Goal: Task Accomplishment & Management: Use online tool/utility

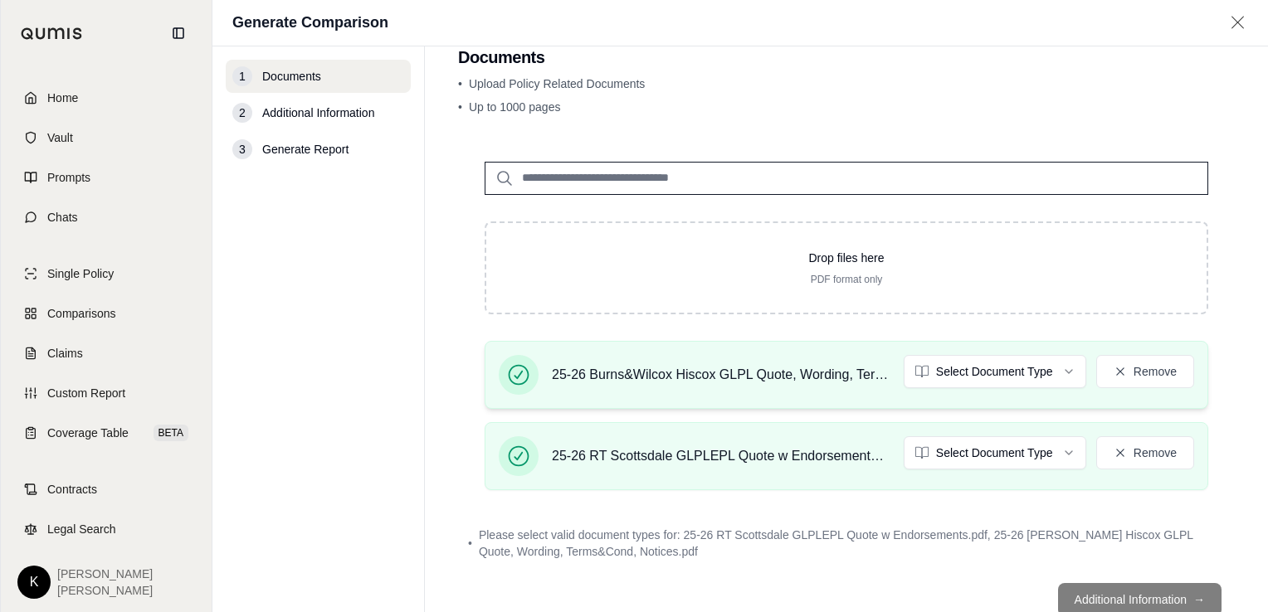
scroll to position [83, 0]
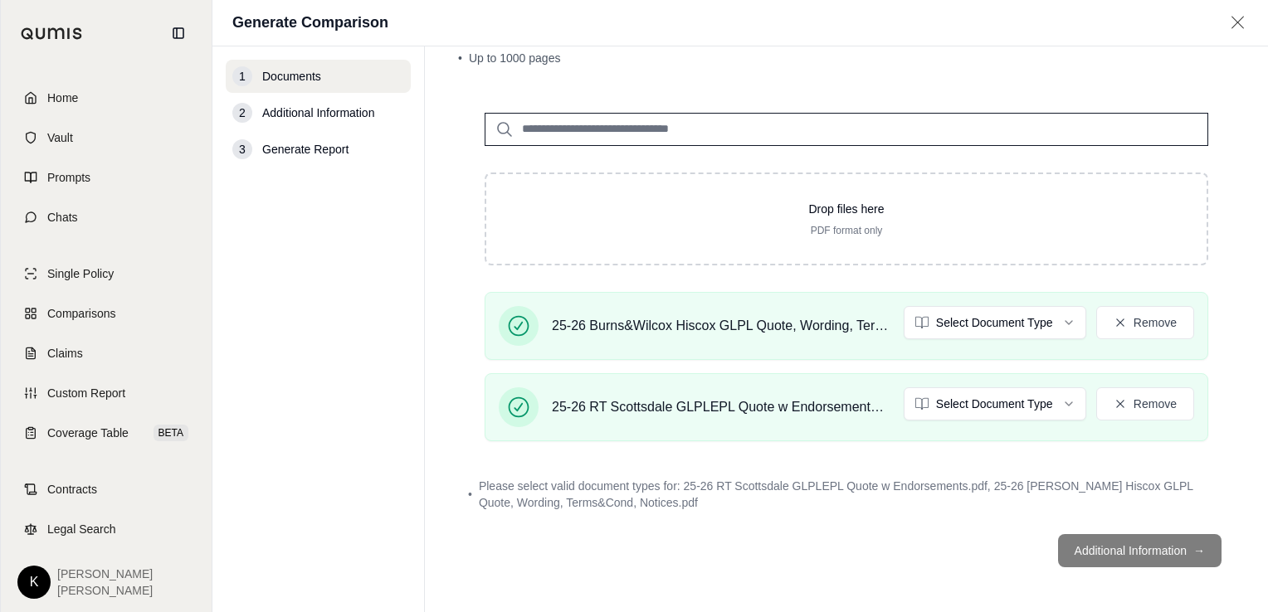
click at [1055, 316] on html "Home Vault Prompts Chats Single Policy Comparisons Claims Custom Report Coverag…" at bounding box center [634, 306] width 1268 height 612
click at [1055, 403] on html "Home Vault Prompts Chats Single Policy Comparisons Claims Custom Report Coverag…" at bounding box center [634, 306] width 1268 height 612
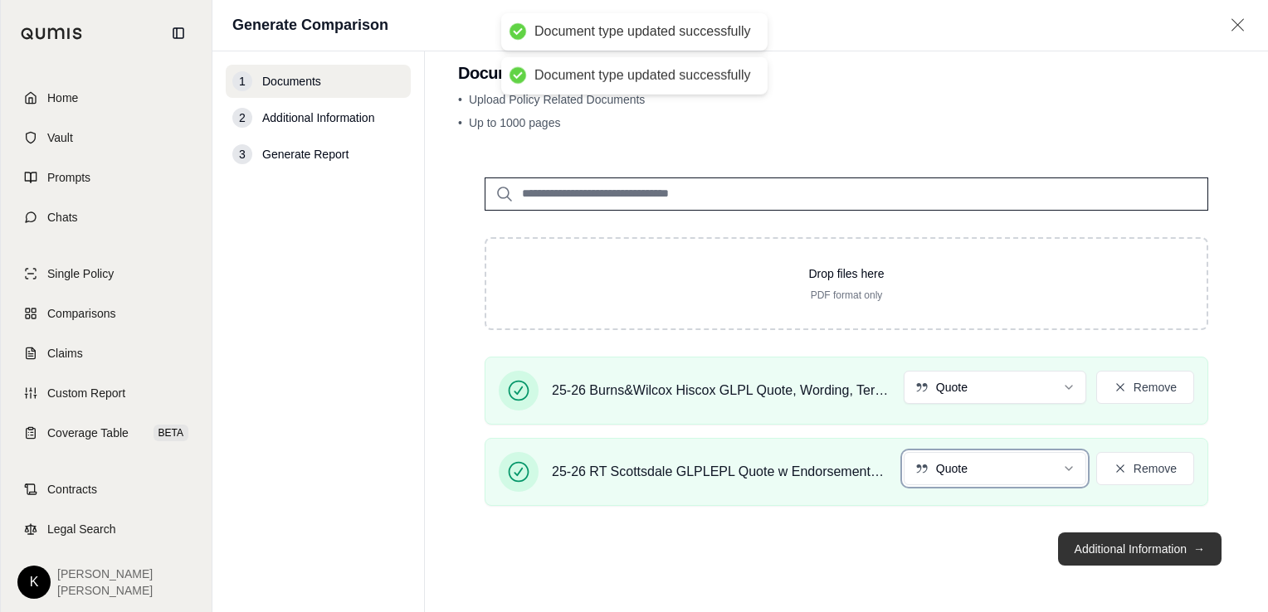
scroll to position [21, 0]
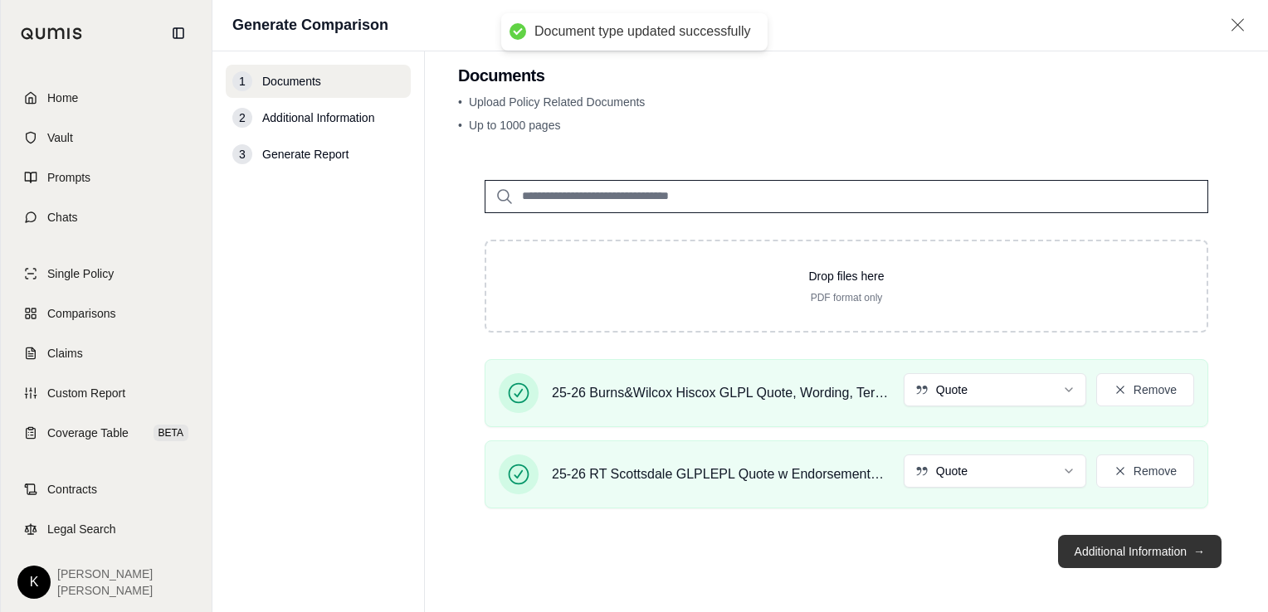
click at [1118, 548] on button "Additional Information →" at bounding box center [1139, 551] width 163 height 33
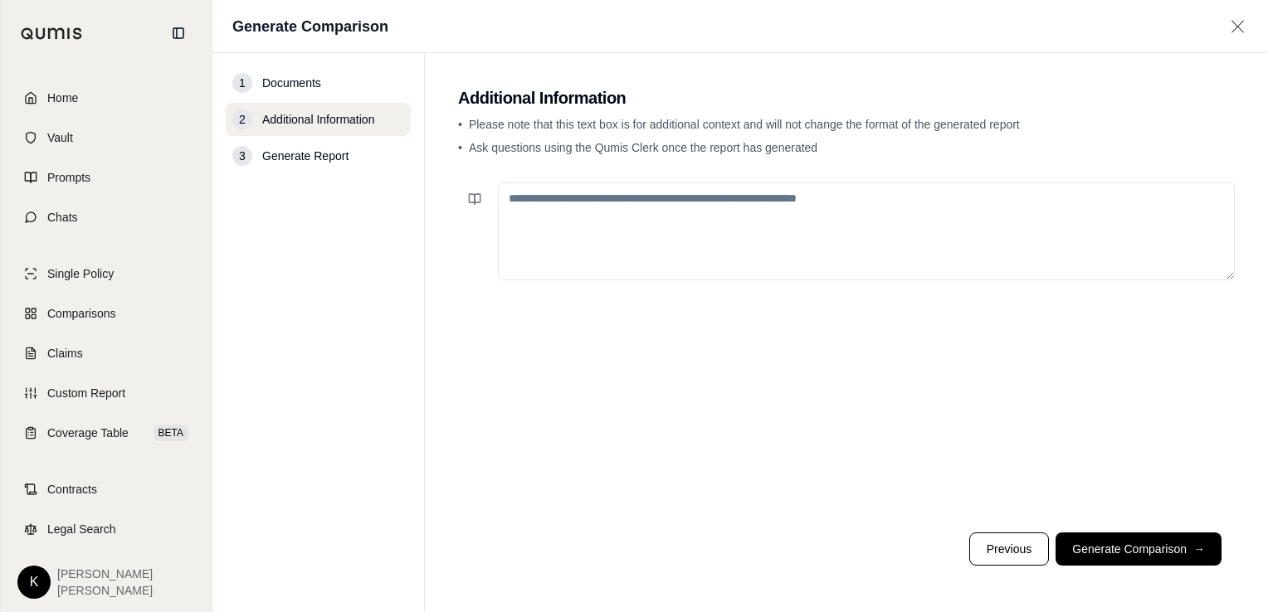
drag, startPoint x: 543, startPoint y: 176, endPoint x: 552, endPoint y: 191, distance: 17.5
click at [543, 178] on div at bounding box center [846, 347] width 777 height 343
click at [552, 194] on textarea at bounding box center [866, 232] width 737 height 98
paste textarea "**********"
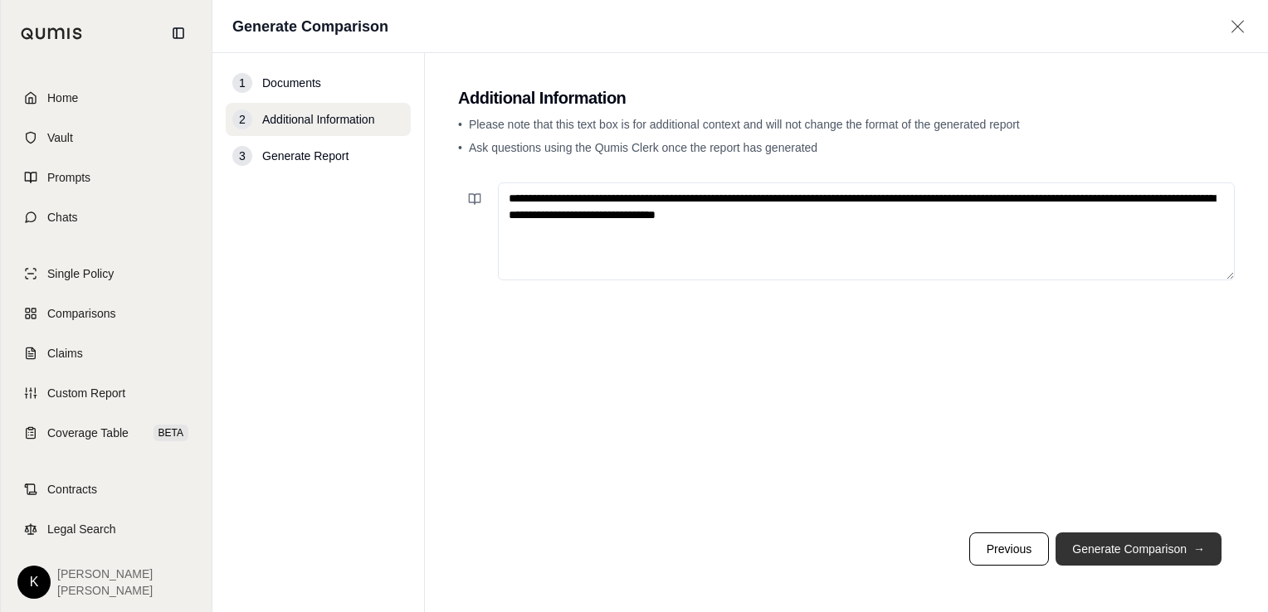
type textarea "**********"
click at [1145, 543] on button "Generate Comparison →" at bounding box center [1138, 549] width 166 height 33
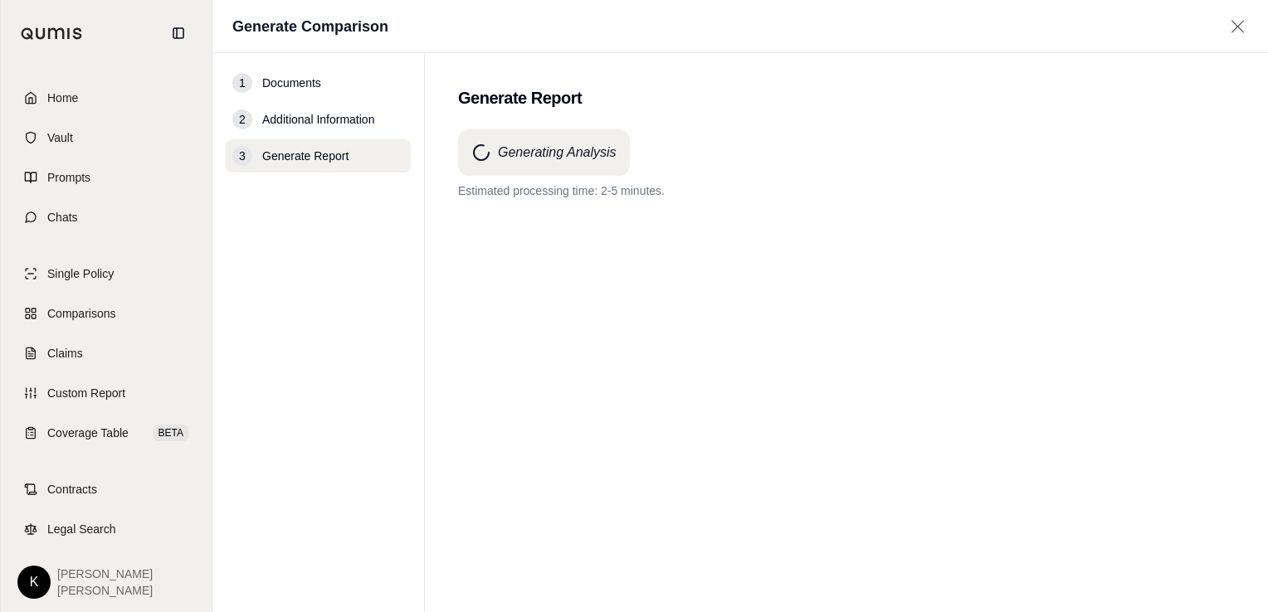
click at [535, 274] on div "Generating Analysis Estimated processing time: 2-5 minutes." at bounding box center [846, 340] width 777 height 423
click at [585, 274] on div "Generating Analysis Processing is taking longer than anticipated. Thank you for…" at bounding box center [846, 340] width 777 height 423
click at [563, 239] on div "Generating Analysis Processing is taking longer than anticipated. Thank you for…" at bounding box center [846, 340] width 777 height 423
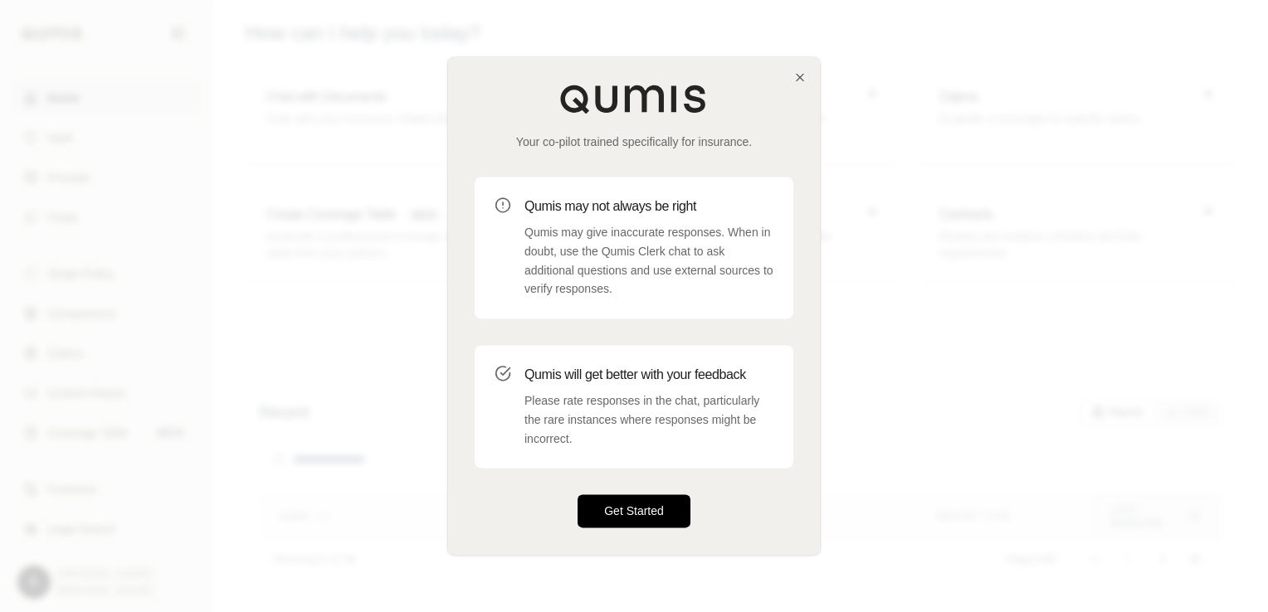
click at [602, 507] on button "Get Started" at bounding box center [633, 511] width 113 height 33
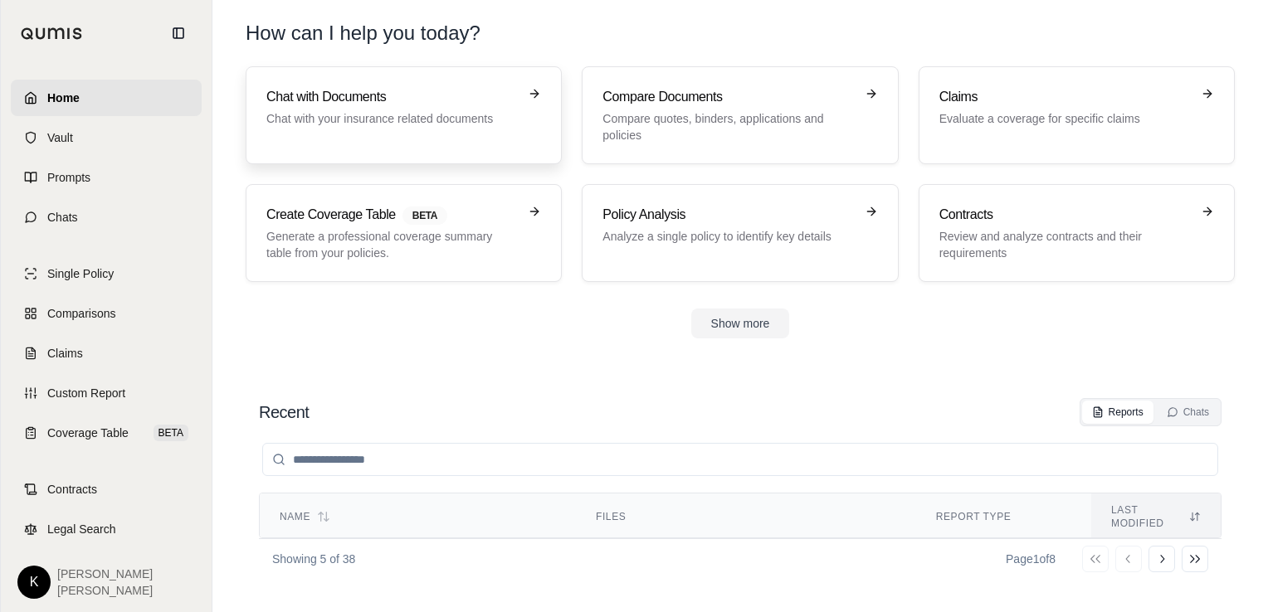
click at [382, 88] on h3 "Chat with Documents" at bounding box center [391, 97] width 251 height 20
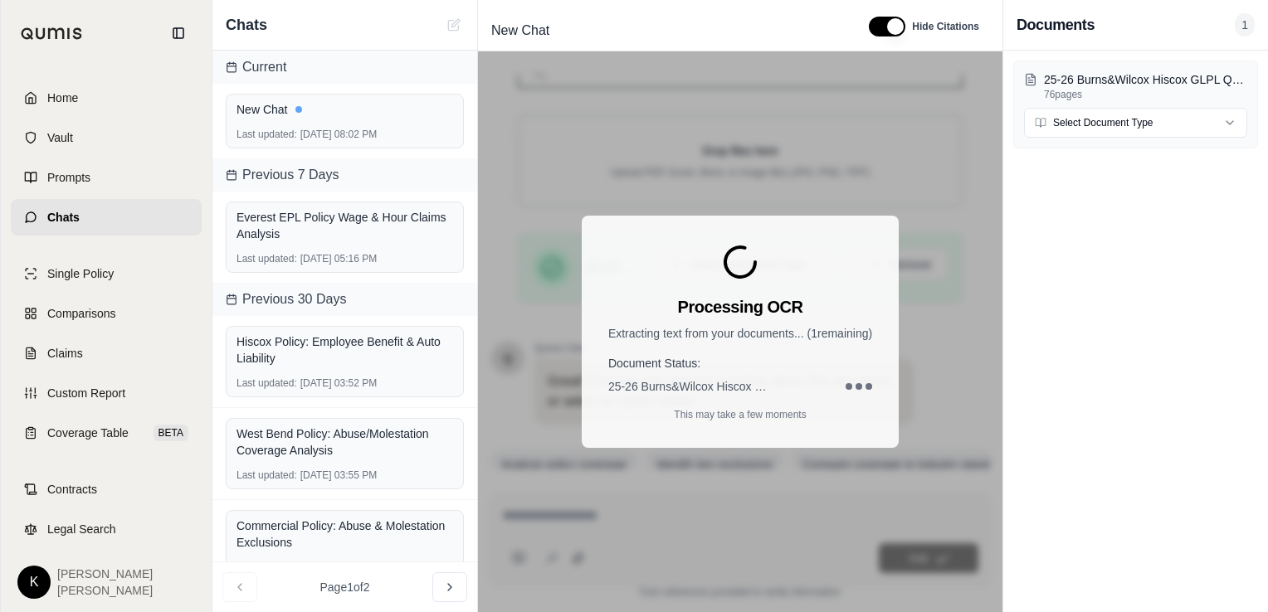
scroll to position [280, 0]
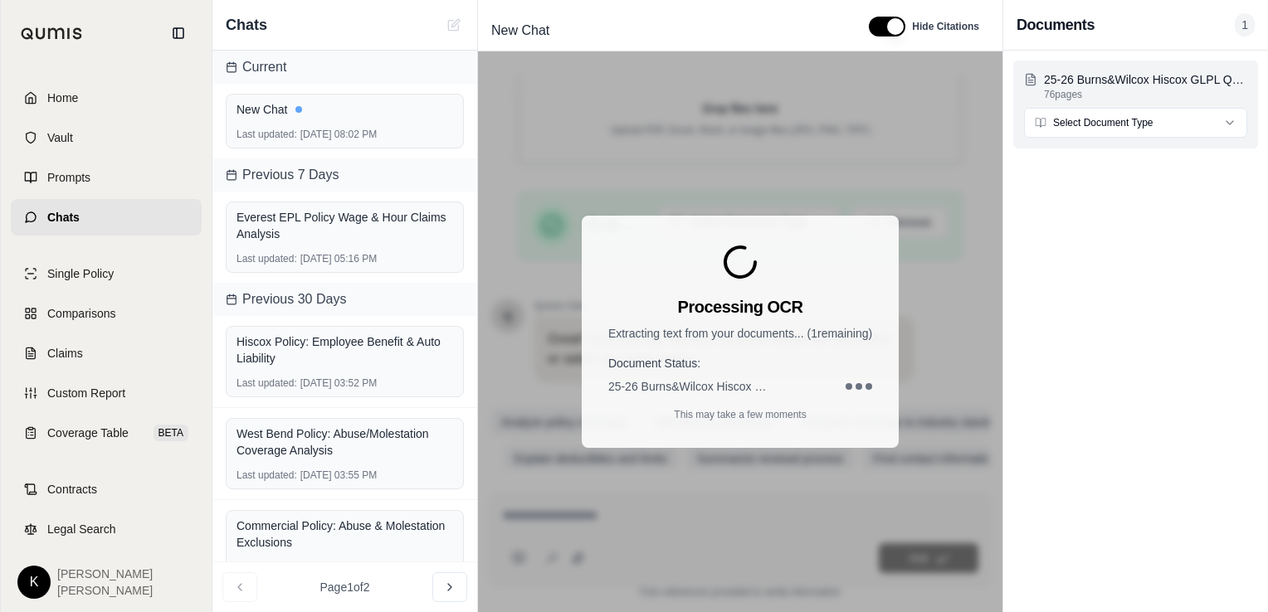
click at [1096, 118] on html "Home Vault Prompts Chats Single Policy Comparisons Claims Custom Report Coverag…" at bounding box center [634, 306] width 1268 height 612
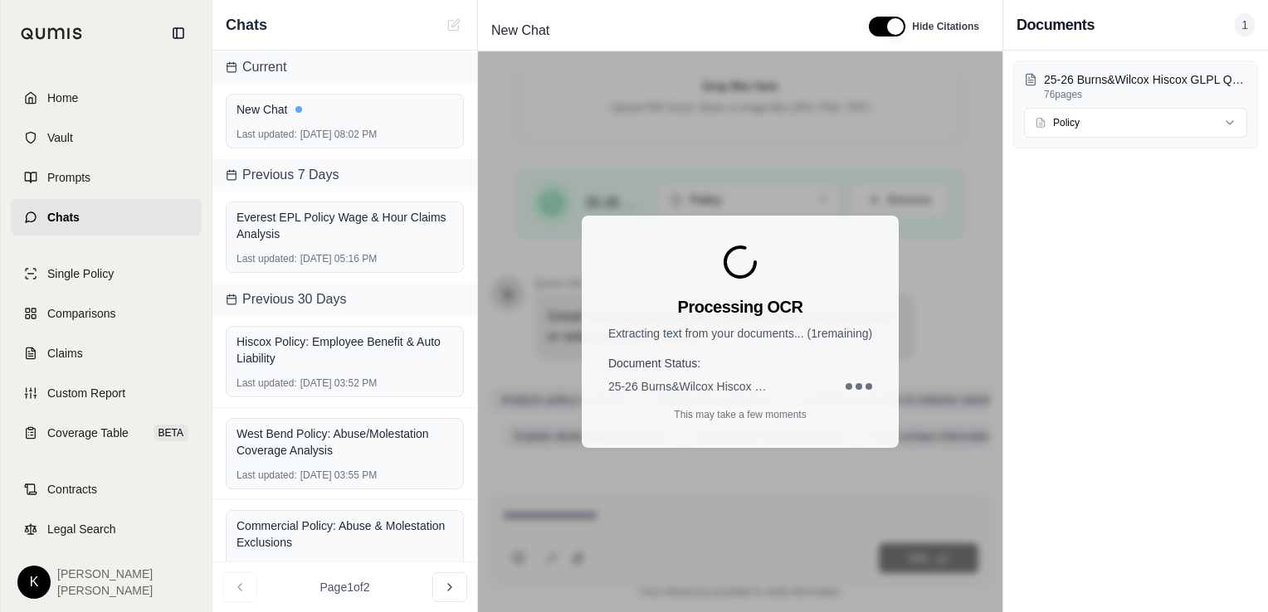
scroll to position [313, 0]
click at [566, 514] on div "Processing OCR Extracting text from your documents... ( 1 remaining) Document S…" at bounding box center [740, 331] width 524 height 561
click at [554, 504] on div "Processing OCR Extracting text from your documents... ( 1 remaining) Document S…" at bounding box center [740, 331] width 524 height 561
click at [689, 186] on div "Processing OCR Extracting text from your documents... ( 1 remaining) Document S…" at bounding box center [740, 331] width 524 height 561
click at [787, 423] on div "Processing OCR Extracting text from your documents... ( 1 remaining) Document S…" at bounding box center [740, 332] width 317 height 232
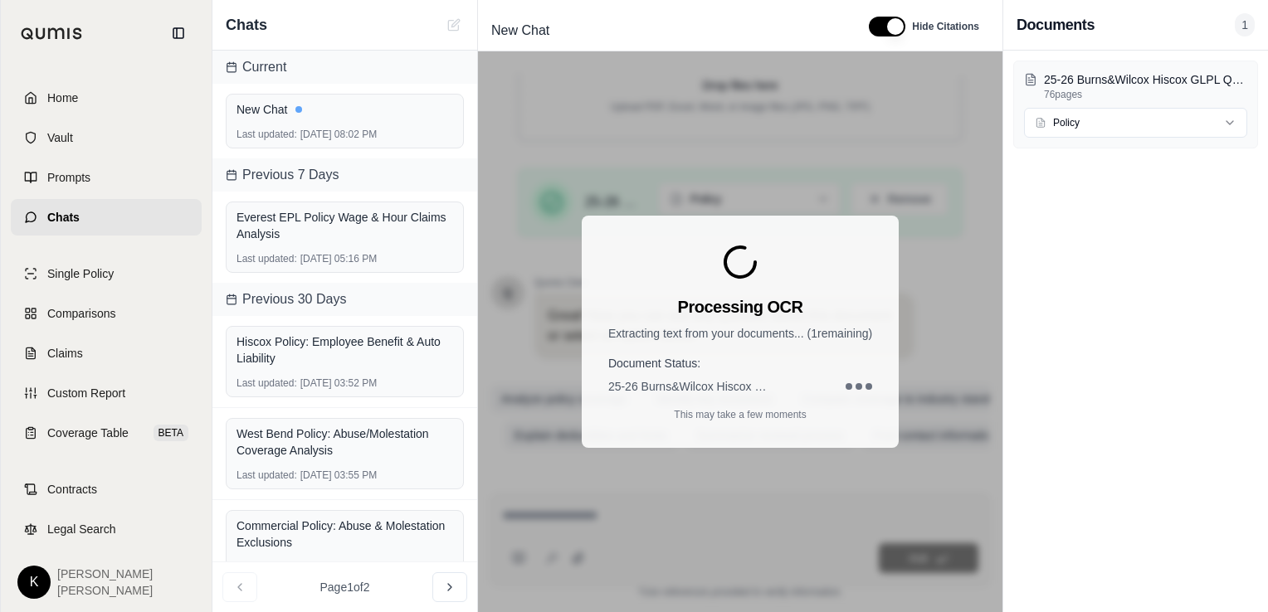
click at [766, 405] on div "Processing OCR Extracting text from your documents... ( 1 remaining) Document S…" at bounding box center [740, 332] width 317 height 232
click at [748, 410] on div "Processing OCR Extracting text from your documents... ( 1 remaining) Document S…" at bounding box center [740, 332] width 317 height 232
click at [740, 410] on p "This may take a few moments" at bounding box center [740, 414] width 132 height 13
drag, startPoint x: 740, startPoint y: 410, endPoint x: 727, endPoint y: 387, distance: 26.8
click at [727, 391] on div "Processing OCR Extracting text from your documents... ( 1 remaining) Document S…" at bounding box center [740, 332] width 317 height 232
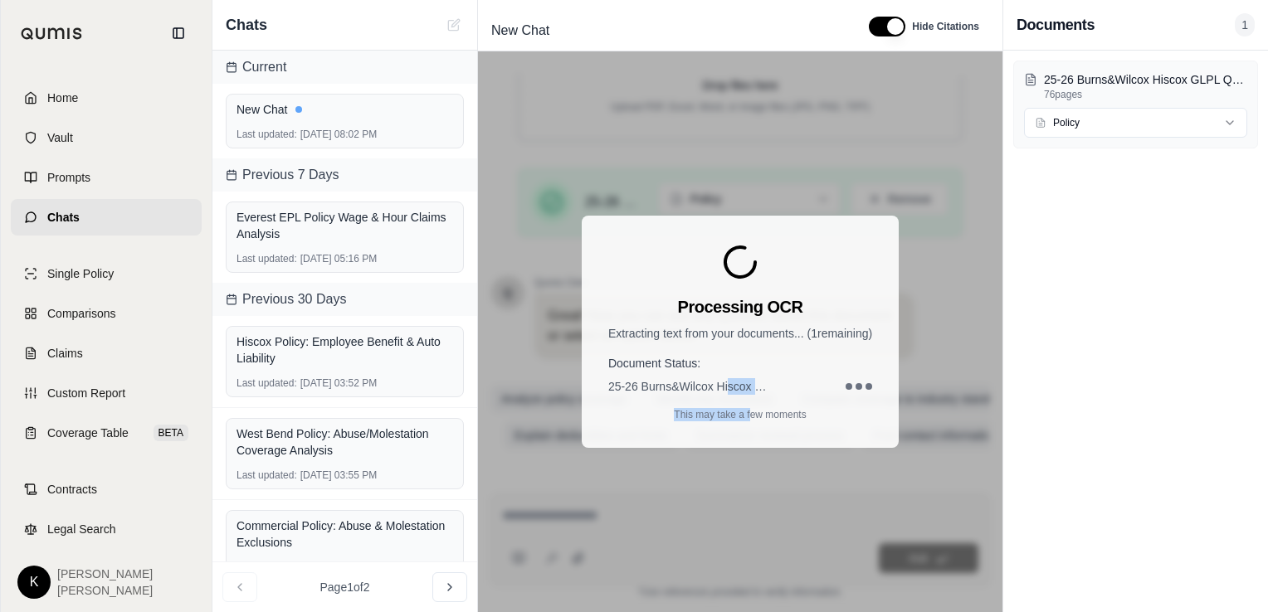
drag, startPoint x: 727, startPoint y: 387, endPoint x: 651, endPoint y: 308, distance: 109.1
click at [651, 308] on div "Processing OCR Extracting text from your documents... ( 1 remaining) Document S…" at bounding box center [740, 332] width 317 height 232
click at [693, 458] on div "Processing OCR Extracting text from your documents... ( 1 remaining) Document S…" at bounding box center [740, 331] width 524 height 561
click at [812, 464] on div "Processing OCR Extracting text from your documents... ( 1 remaining) Document S…" at bounding box center [740, 331] width 524 height 561
click at [283, 114] on div "New Chat" at bounding box center [344, 109] width 217 height 17
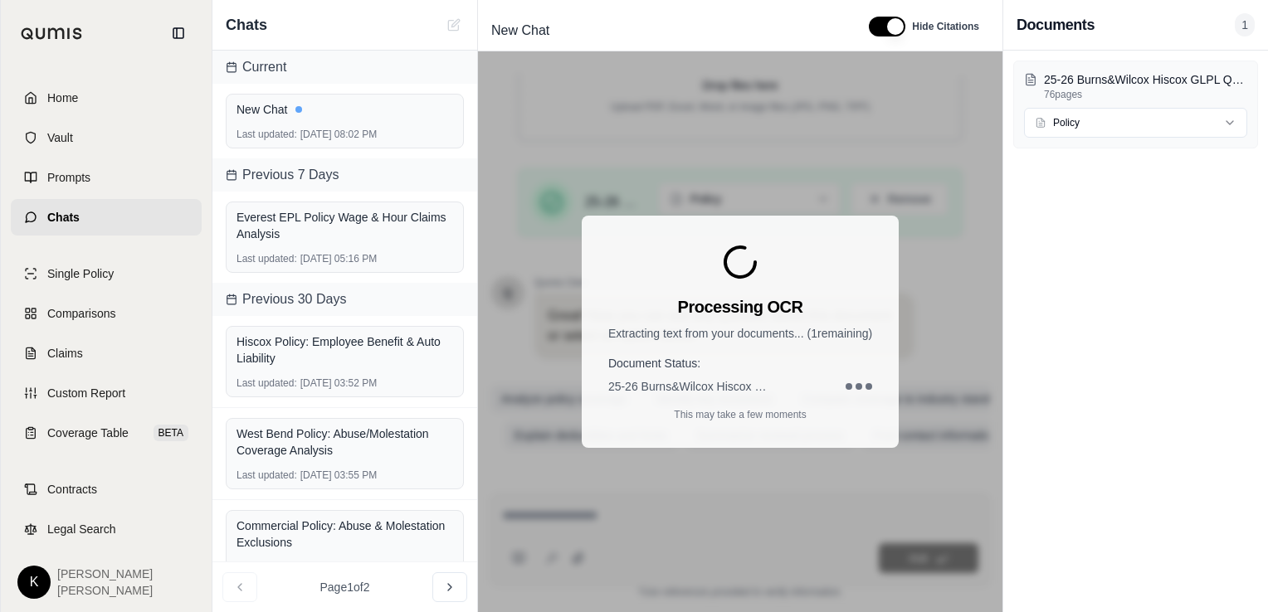
click at [823, 409] on div "Processing OCR Extracting text from your documents... ( 1 remaining) Document S…" at bounding box center [740, 332] width 317 height 232
click at [766, 393] on div "Processing OCR Extracting text from your documents... ( 1 remaining) Document S…" at bounding box center [740, 332] width 317 height 232
drag, startPoint x: 766, startPoint y: 393, endPoint x: 655, endPoint y: 337, distance: 124.7
click at [667, 343] on div "Processing OCR Extracting text from your documents... ( 1 remaining) Document S…" at bounding box center [740, 332] width 317 height 232
click at [637, 330] on p "Extracting text from your documents... ( 1 remaining)" at bounding box center [740, 333] width 264 height 17
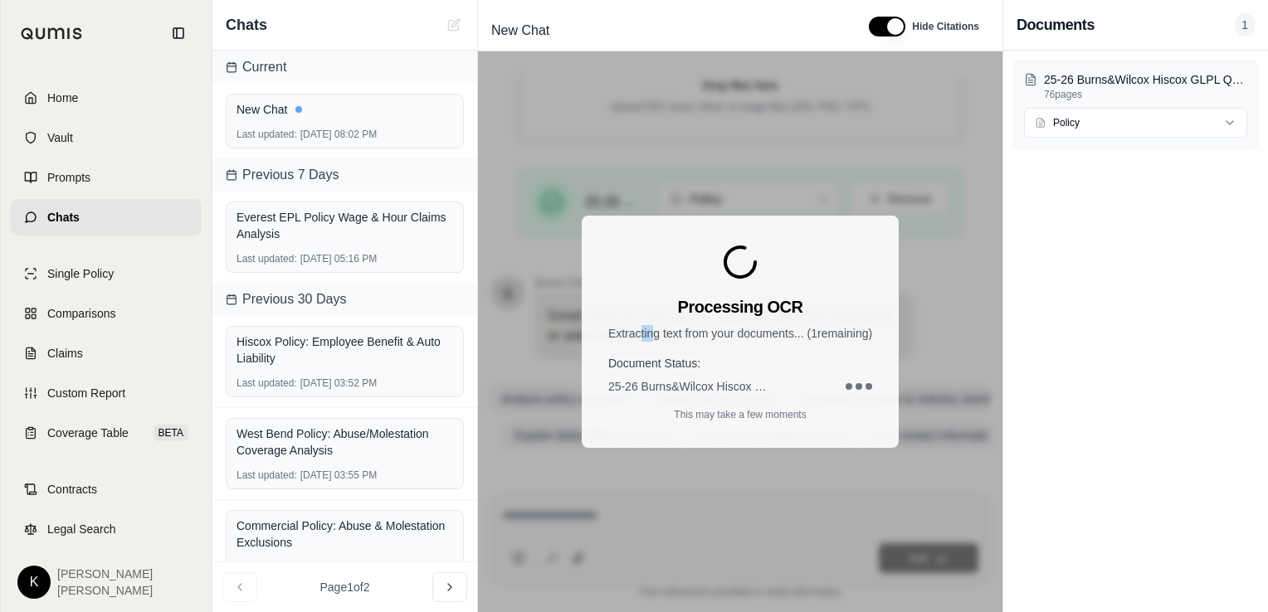
click at [39, 81] on link "Home" at bounding box center [106, 98] width 191 height 37
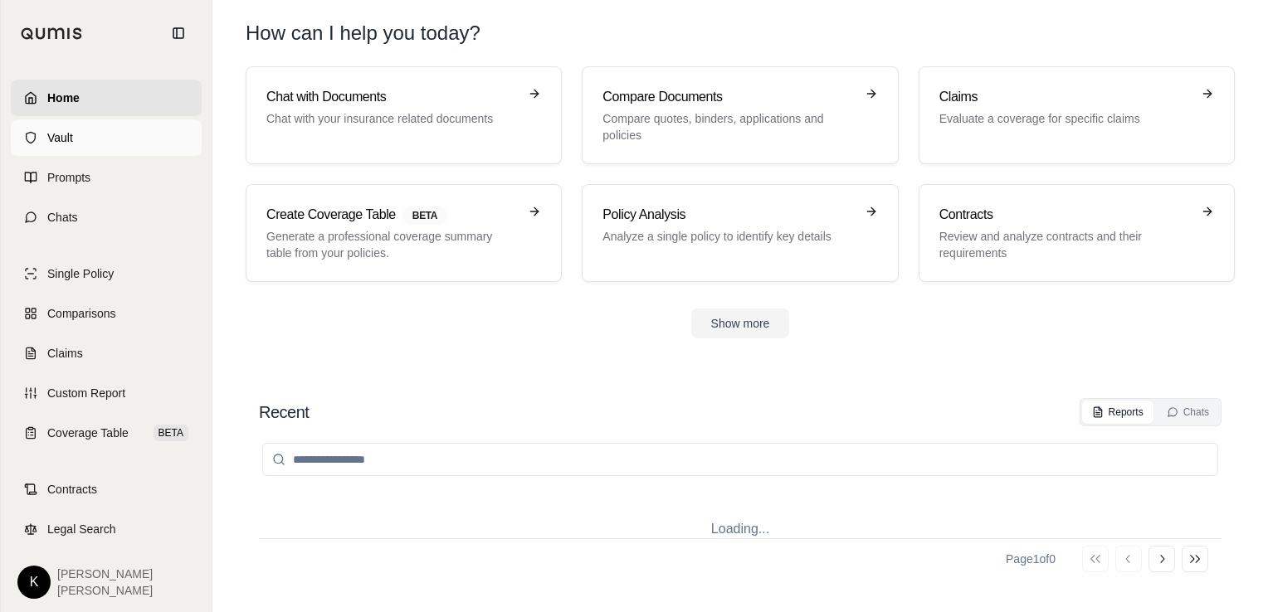
click at [30, 128] on link "Vault" at bounding box center [106, 137] width 191 height 37
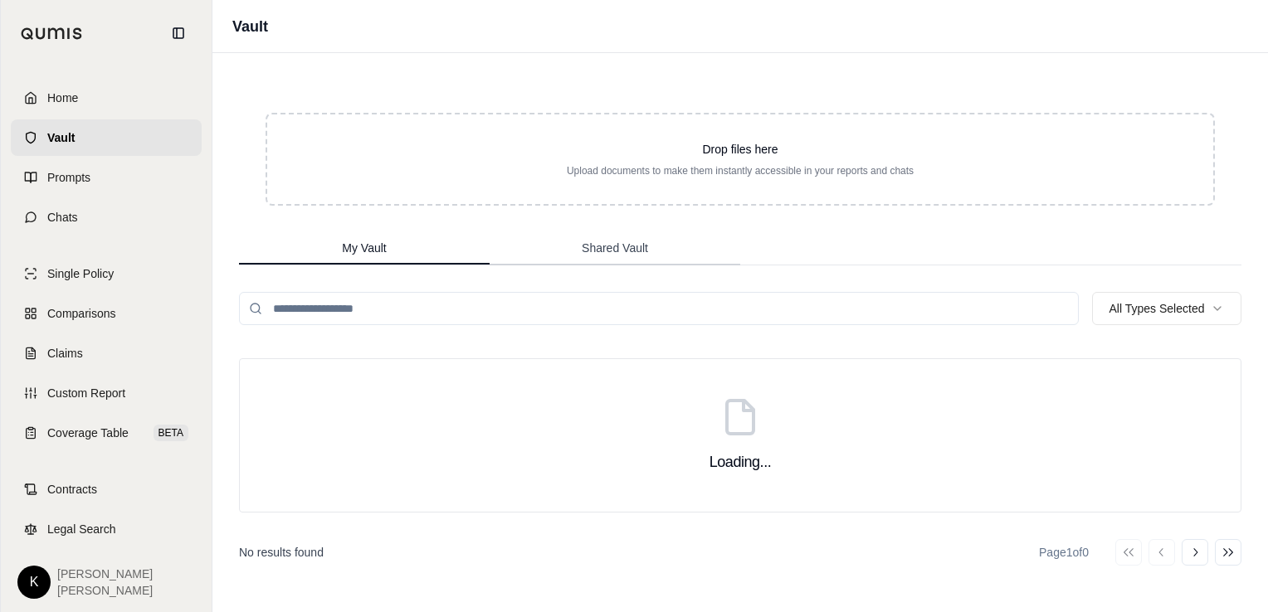
click at [606, 248] on span "Shared Vault" at bounding box center [615, 248] width 66 height 17
click at [386, 245] on span "My Vault" at bounding box center [364, 248] width 44 height 17
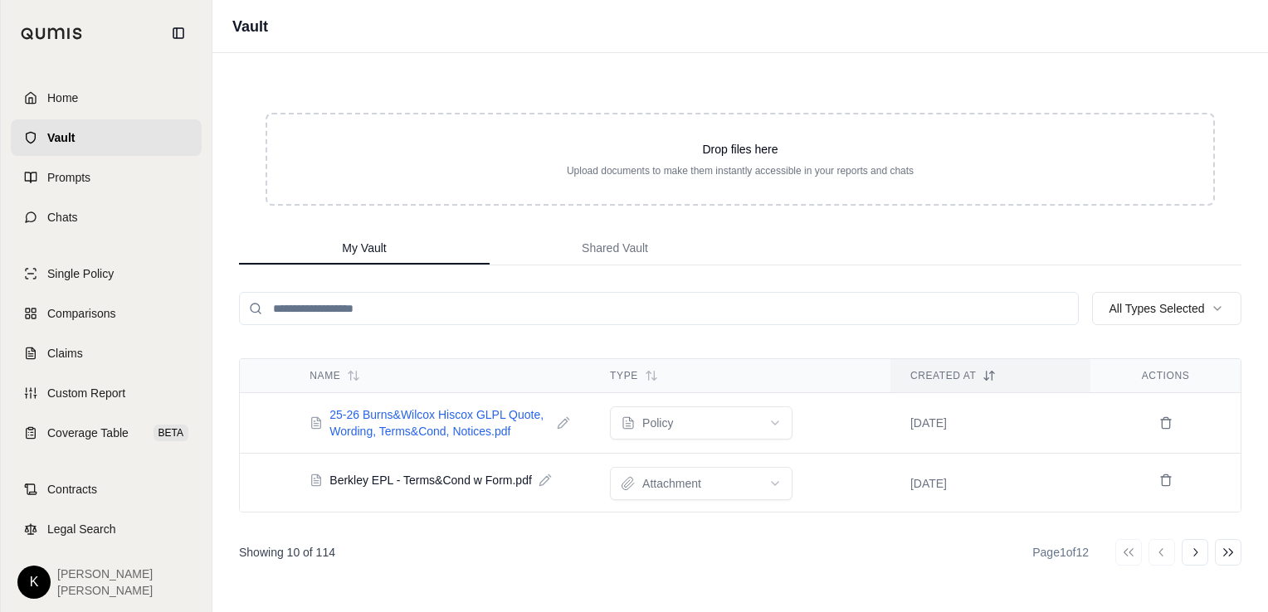
click at [333, 420] on span "25-26 Burns&Wilcox Hiscox GLPL Quote, Wording, Terms&Cond, Notices.pdf" at bounding box center [439, 423] width 221 height 33
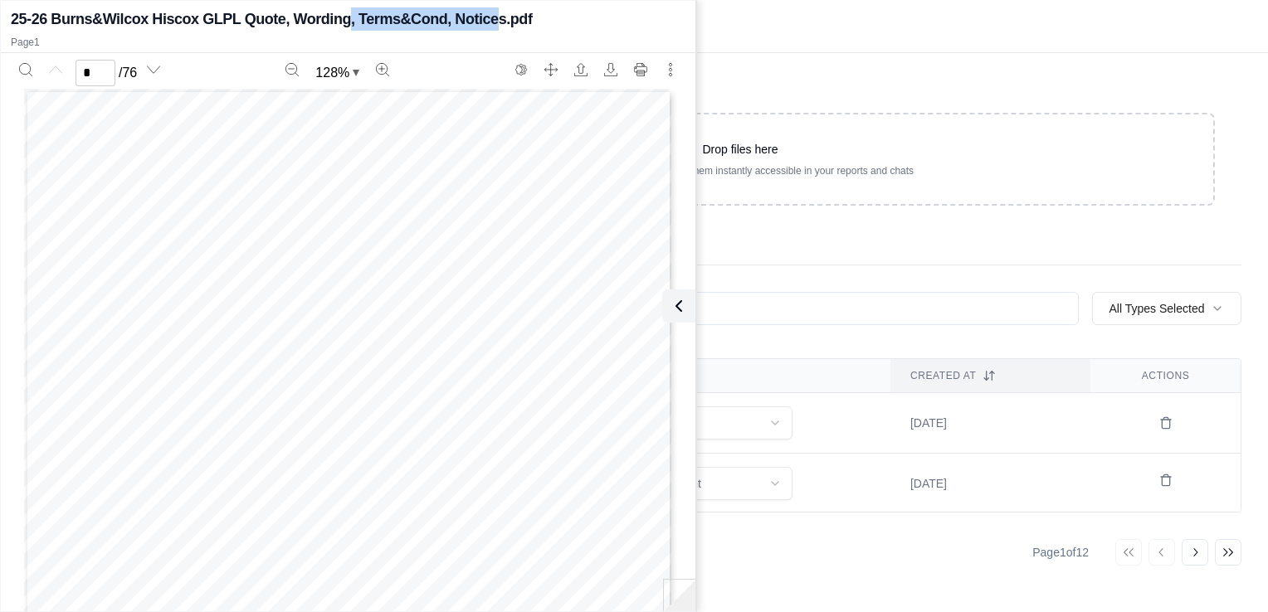
drag, startPoint x: 348, startPoint y: 15, endPoint x: 494, endPoint y: 25, distance: 146.4
click at [494, 25] on h2 "25-26 Burns&Wilcox Hiscox GLPL Quote, Wording, Terms&Cond, Notices.pdf" at bounding box center [271, 18] width 521 height 23
drag, startPoint x: 591, startPoint y: 29, endPoint x: 375, endPoint y: 214, distance: 284.2
click at [375, 214] on div "Page 1" at bounding box center [348, 509] width 649 height 840
type input "*"
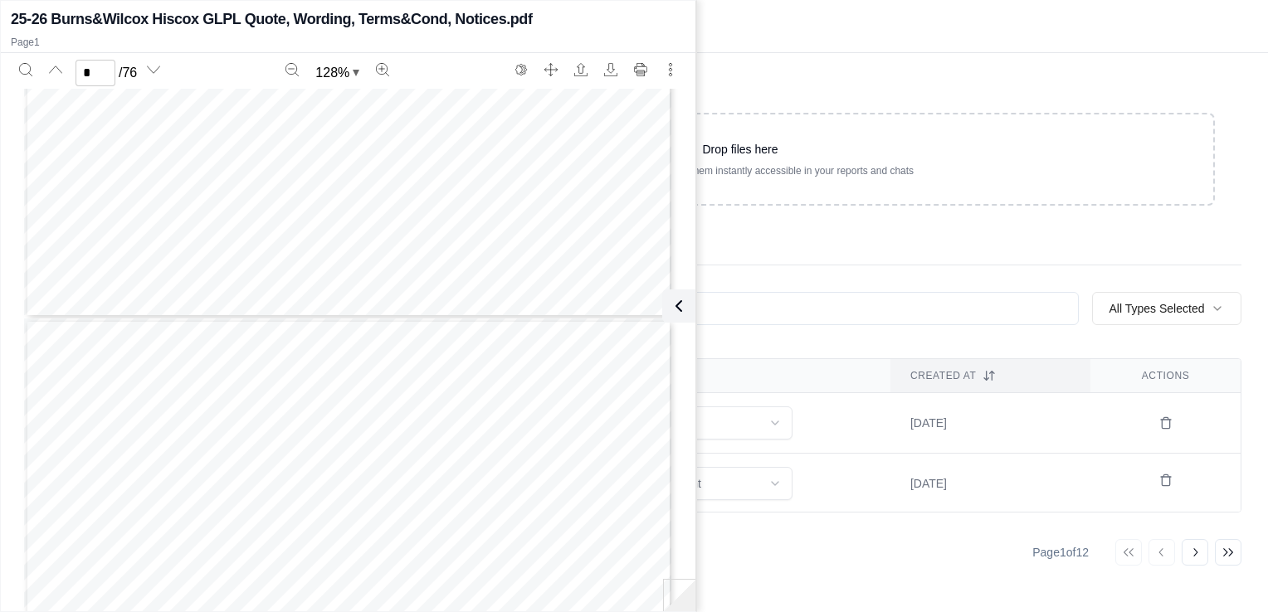
scroll to position [581, 0]
click at [846, 246] on div "My Vault Shared Vault" at bounding box center [740, 248] width 1002 height 33
click at [777, 259] on div "My Vault Shared Vault" at bounding box center [740, 248] width 1002 height 33
click at [762, 314] on input "search" at bounding box center [659, 308] width 840 height 33
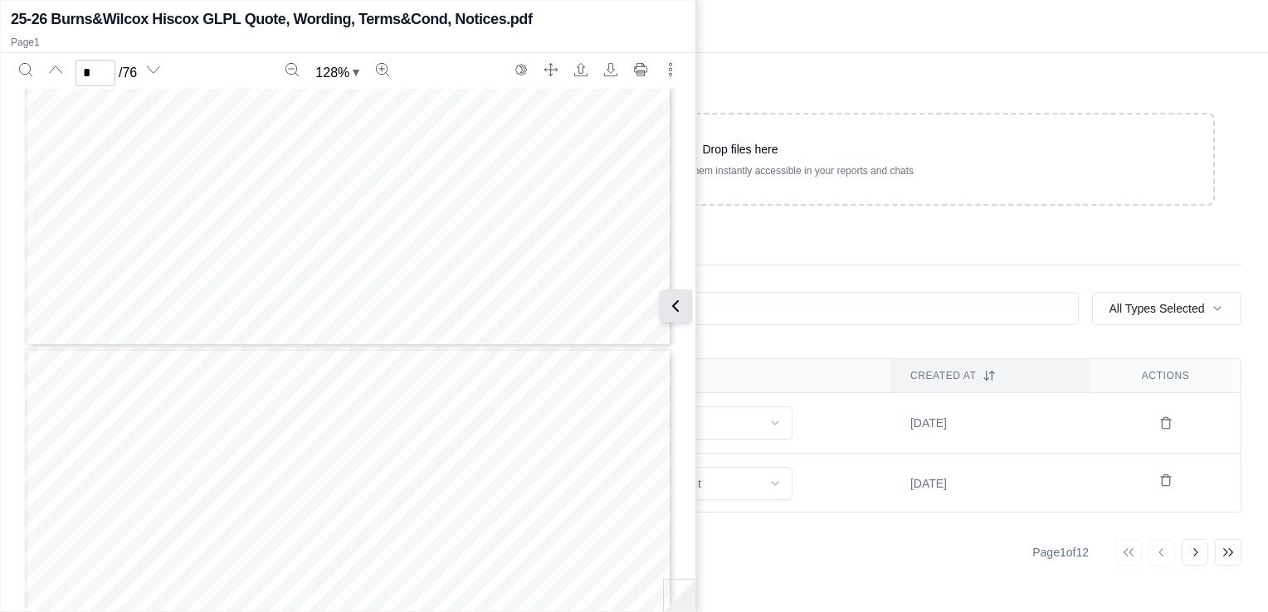
click at [664, 306] on button at bounding box center [675, 306] width 33 height 33
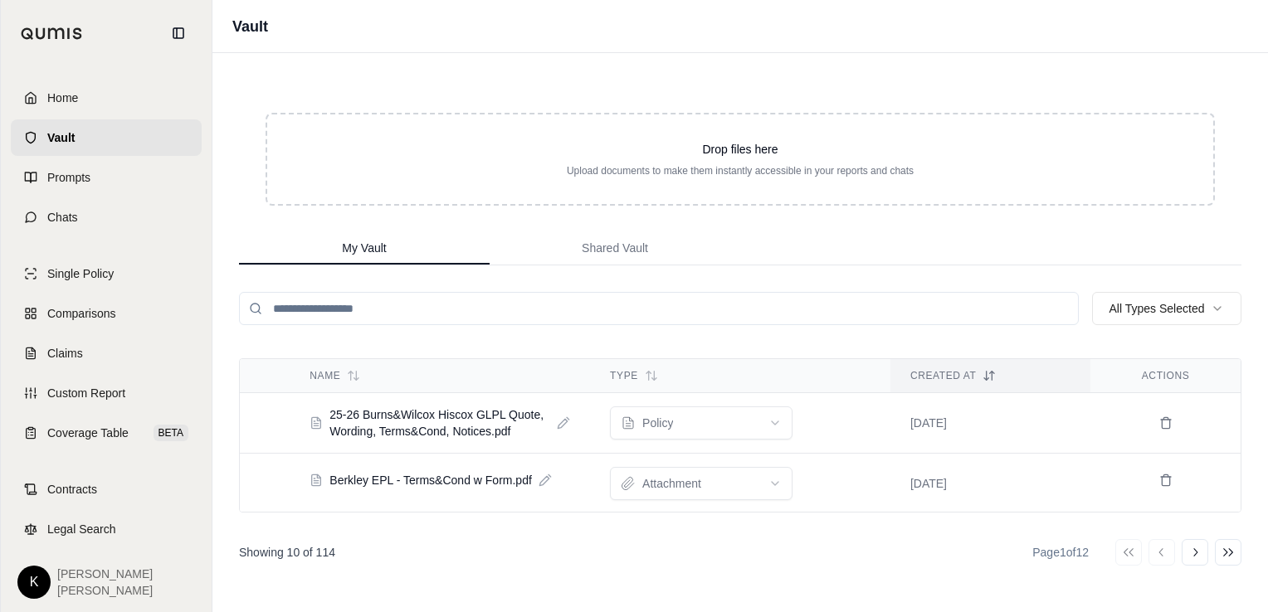
click at [560, 421] on icon at bounding box center [563, 422] width 13 height 13
click at [596, 301] on input "search" at bounding box center [659, 308] width 840 height 33
click at [349, 416] on span "25-26 Burns&Wilcox Hiscox GLPL Quote, Wording, Terms&Cond, Notices.pdf" at bounding box center [439, 423] width 221 height 33
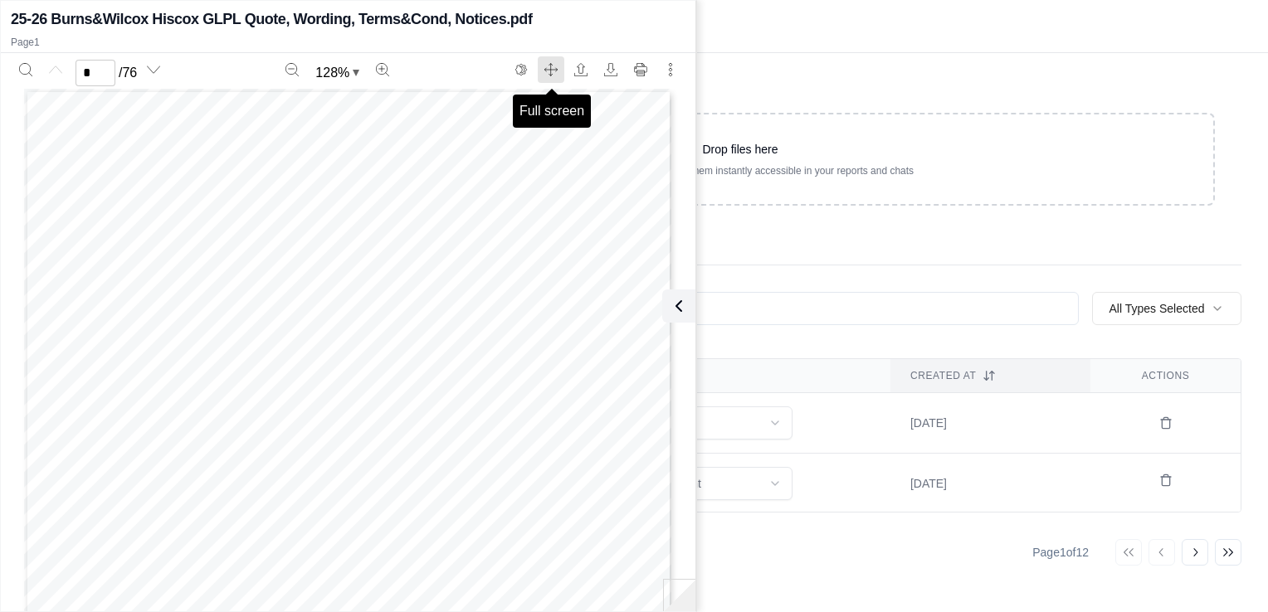
click at [547, 68] on icon "Full screen" at bounding box center [546, 69] width 2 height 3
click at [680, 308] on icon at bounding box center [675, 306] width 20 height 20
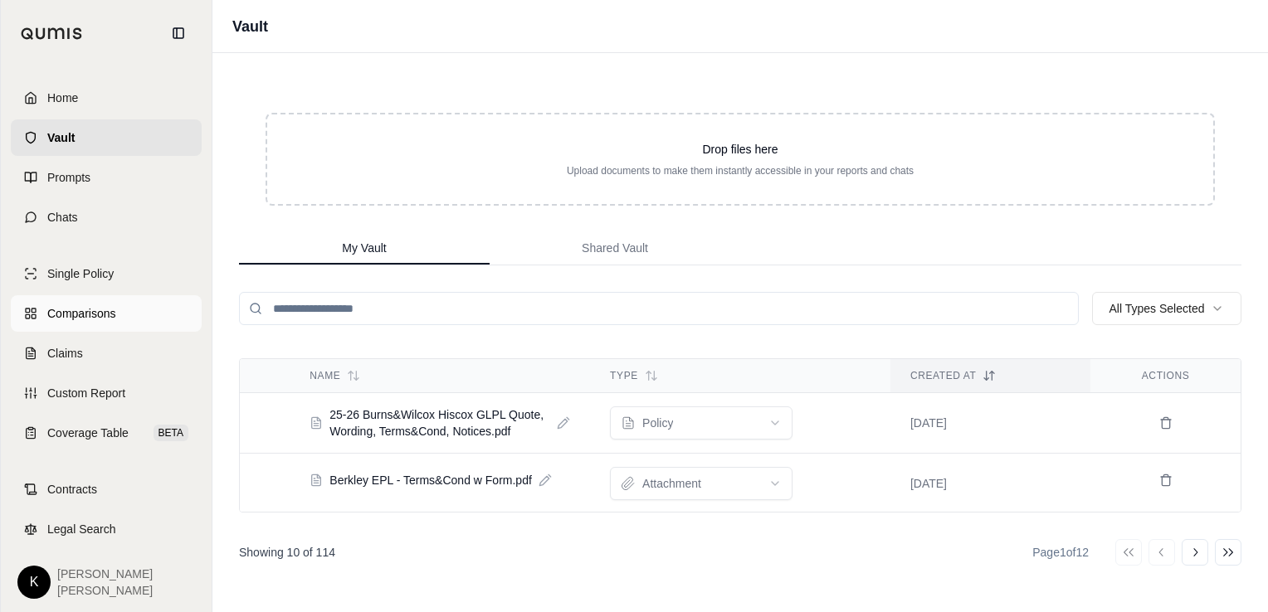
click at [83, 324] on link "Comparisons" at bounding box center [106, 313] width 191 height 37
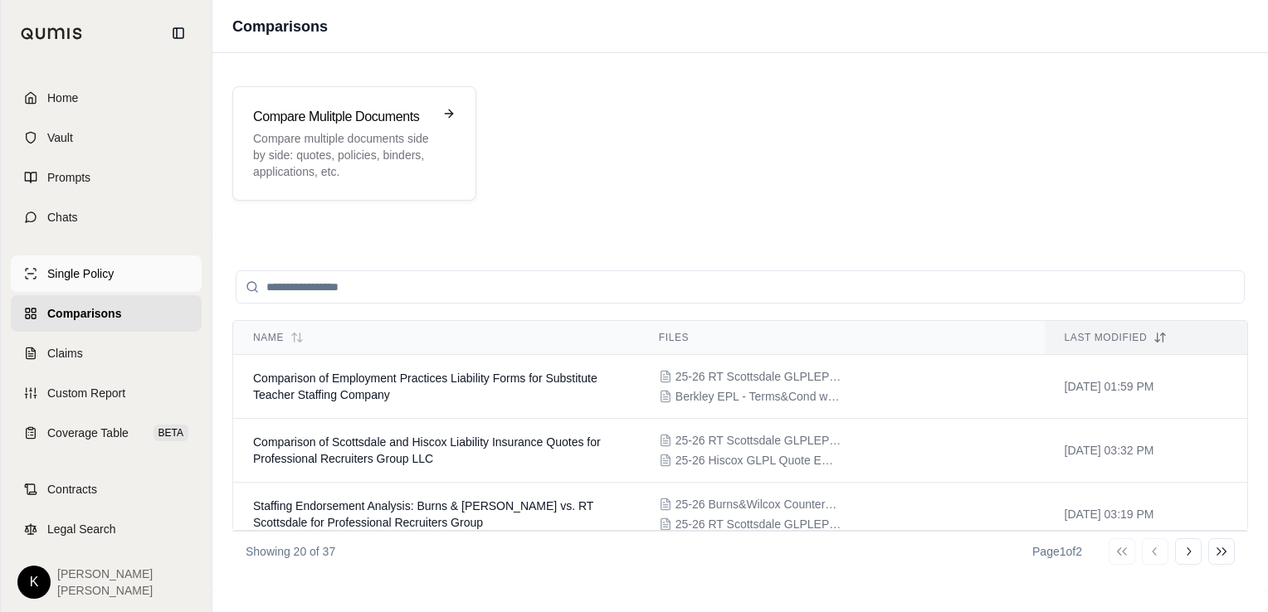
click at [71, 261] on link "Single Policy" at bounding box center [106, 274] width 191 height 37
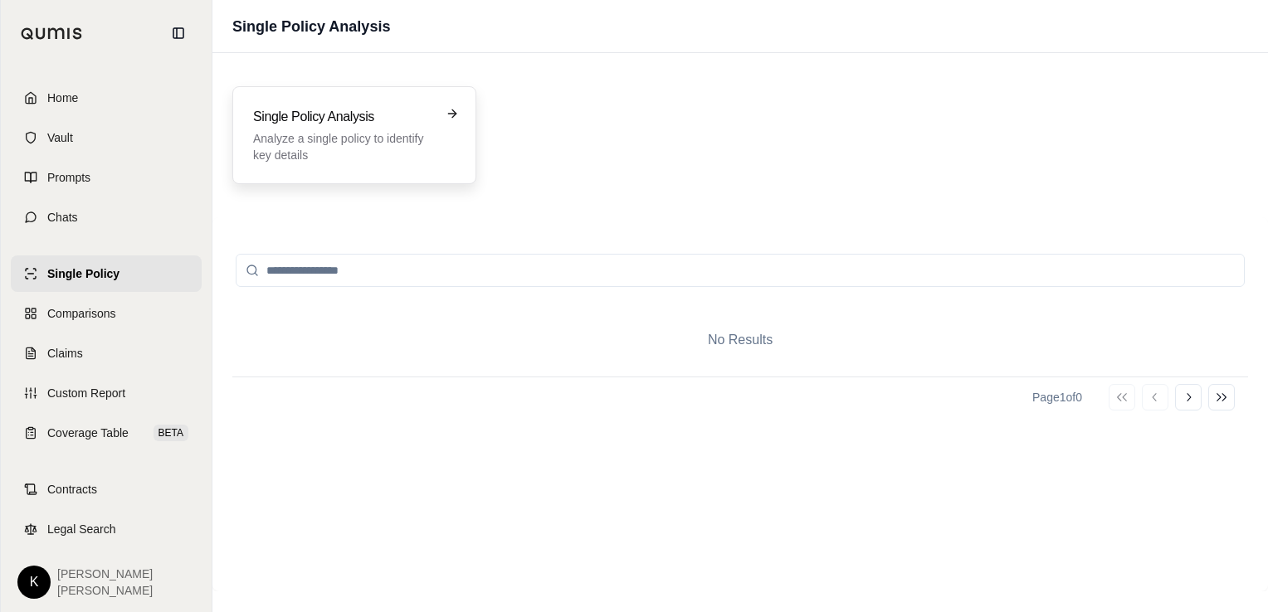
click at [327, 145] on p "Analyze a single policy to identify key details" at bounding box center [342, 146] width 179 height 33
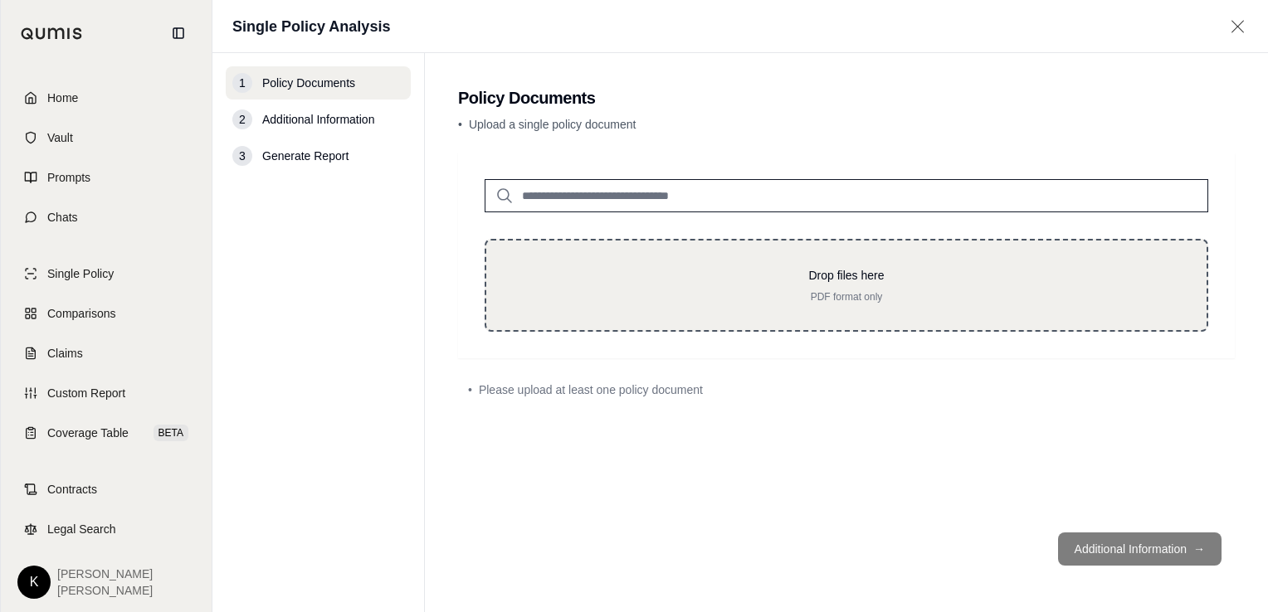
click at [772, 314] on div "Drop files here PDF format only" at bounding box center [846, 285] width 723 height 93
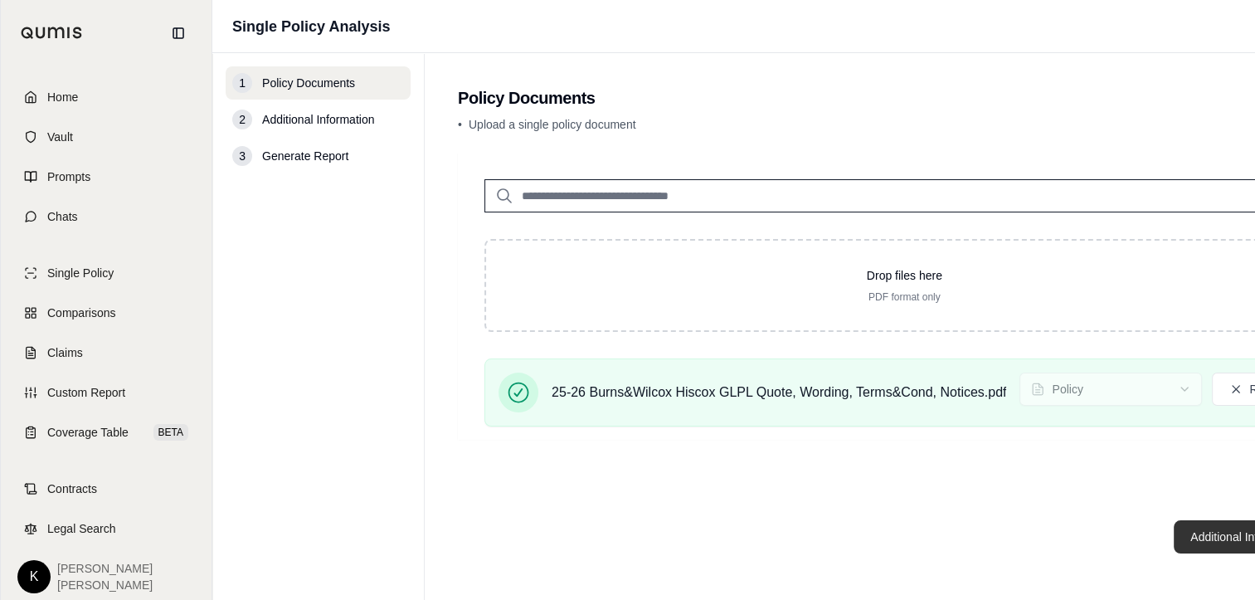
click at [1197, 553] on button "Additional Information →" at bounding box center [1255, 536] width 163 height 33
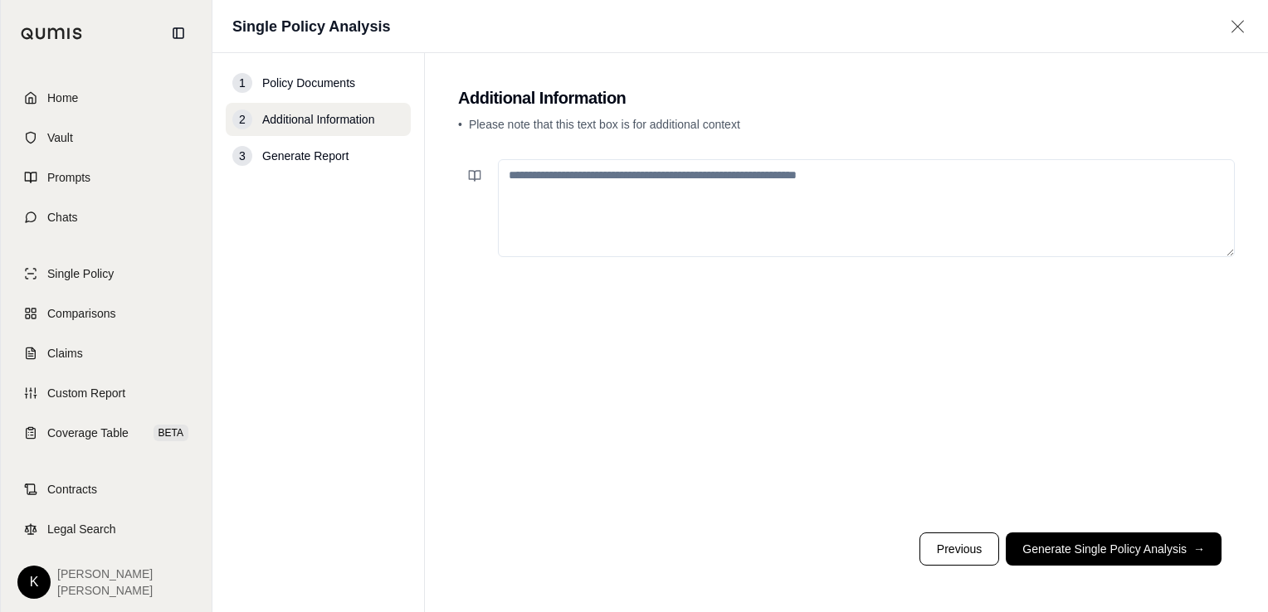
click at [580, 228] on textarea at bounding box center [866, 208] width 737 height 98
paste textarea "**********"
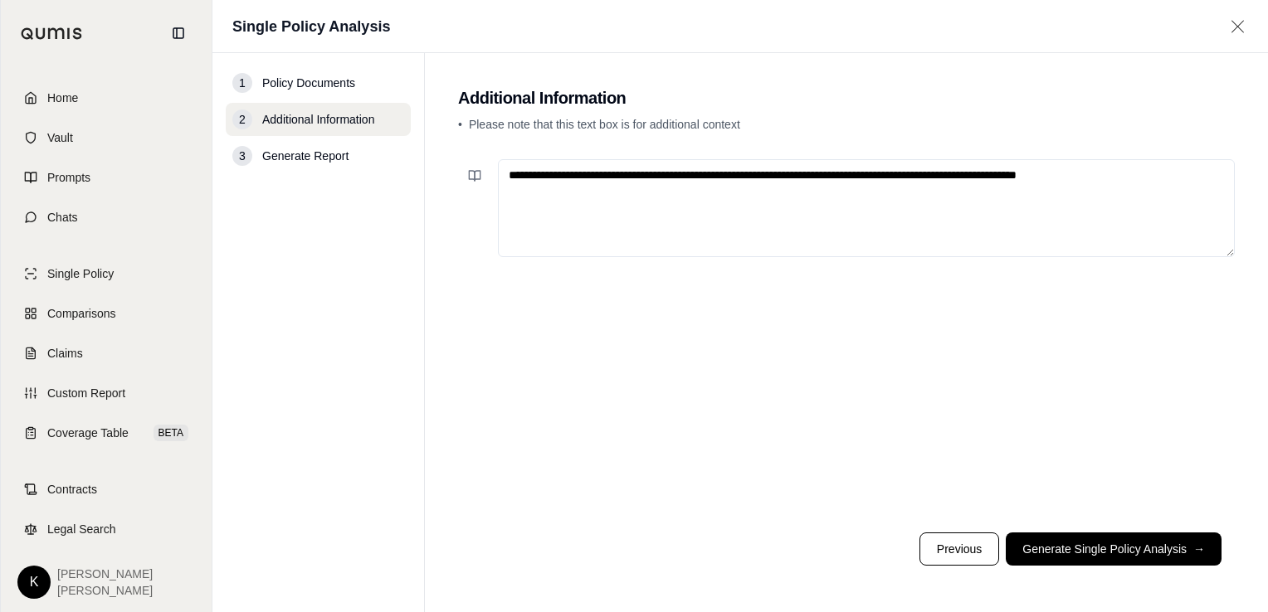
click at [1005, 175] on textarea "**********" at bounding box center [866, 208] width 737 height 98
click at [1168, 175] on textarea "**********" at bounding box center [866, 208] width 737 height 98
click at [1158, 179] on textarea "**********" at bounding box center [866, 208] width 737 height 98
paste textarea "**********"
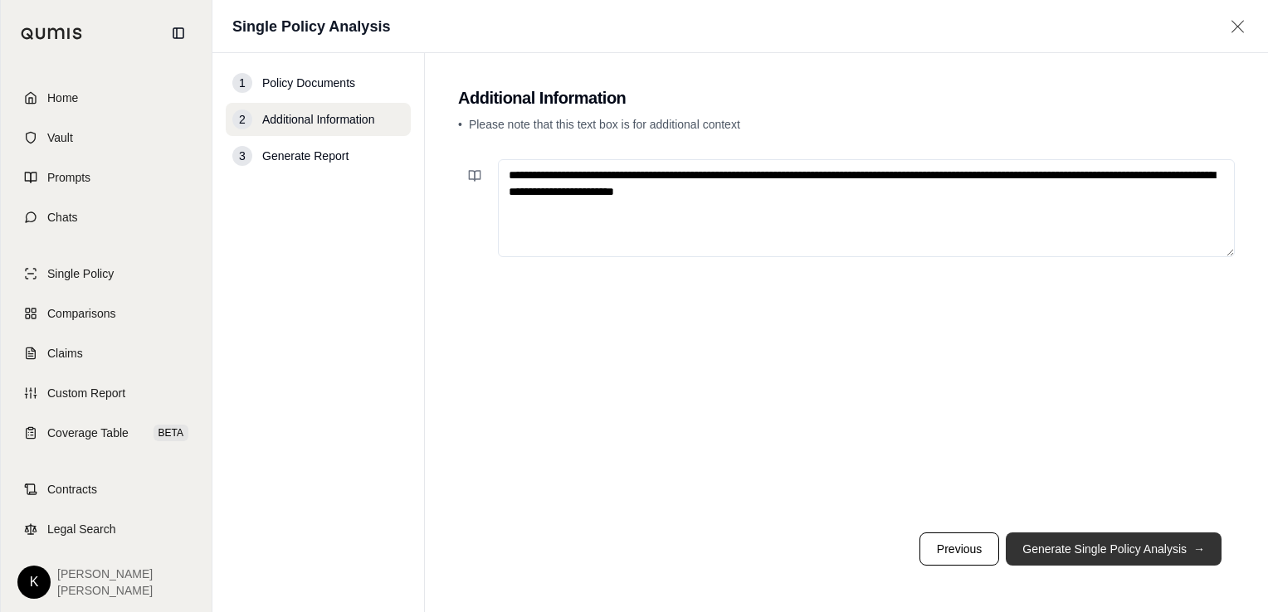
type textarea "**********"
click at [1095, 559] on button "Generate Single Policy Analysis →" at bounding box center [1114, 549] width 216 height 33
